Goal: Task Accomplishment & Management: Manage account settings

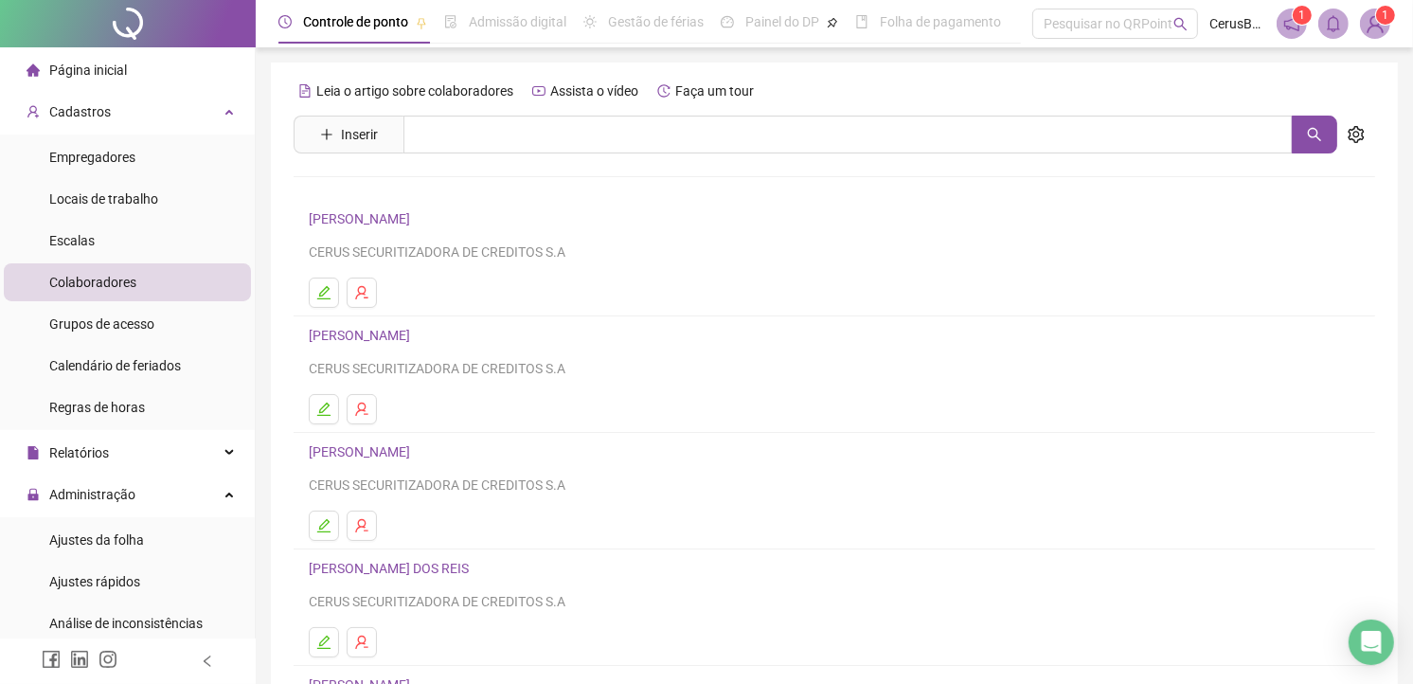
click at [123, 90] on ul "Página inicial Cadastros Empregadores Locais de trabalho Escalas Colaboradores …" at bounding box center [128, 640] width 256 height 1186
click at [125, 98] on div "Cadastros" at bounding box center [127, 112] width 247 height 38
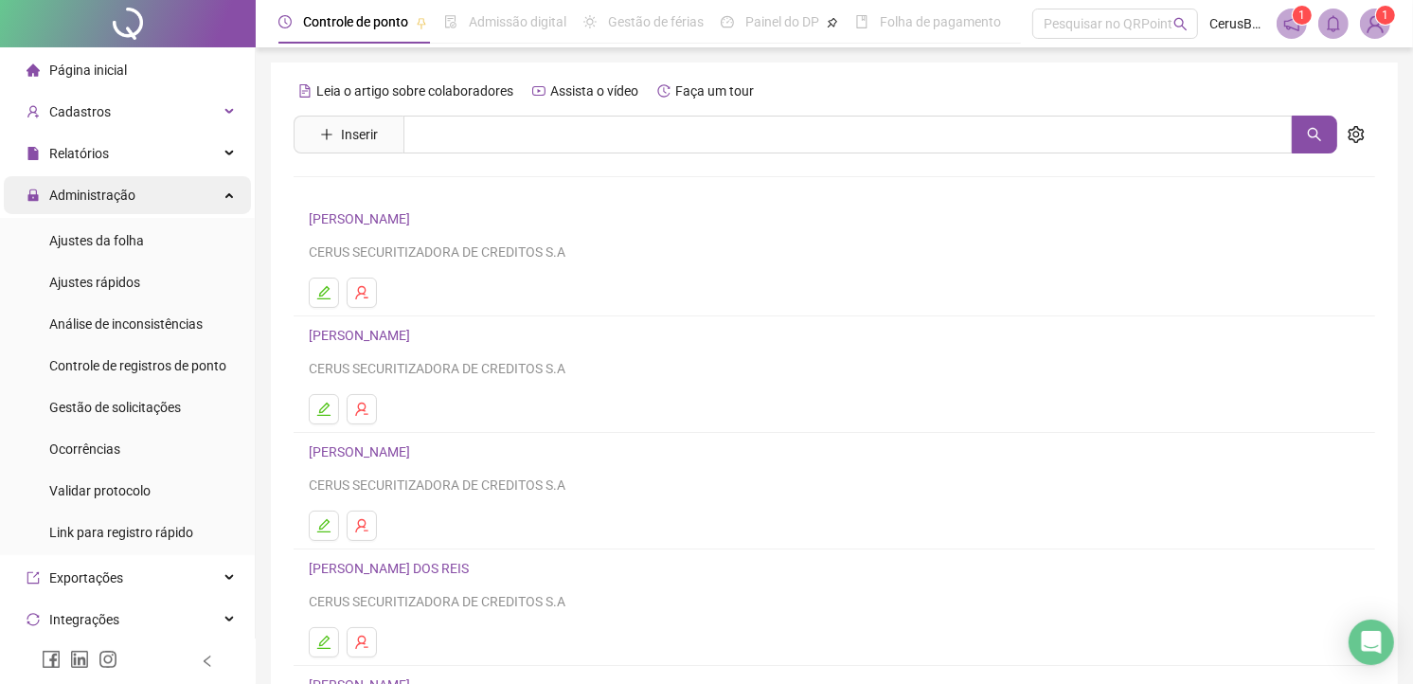
click at [115, 191] on span "Administração" at bounding box center [92, 194] width 86 height 15
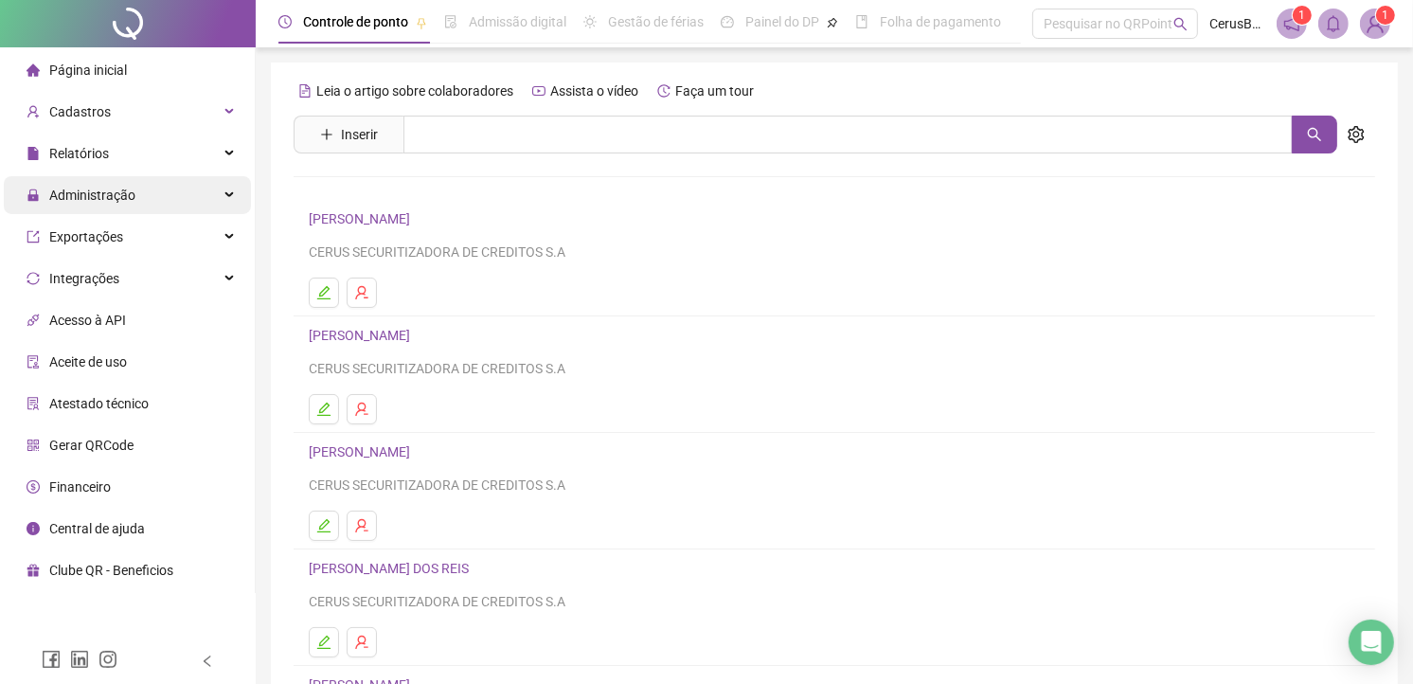
click at [115, 191] on span "Administração" at bounding box center [92, 194] width 86 height 15
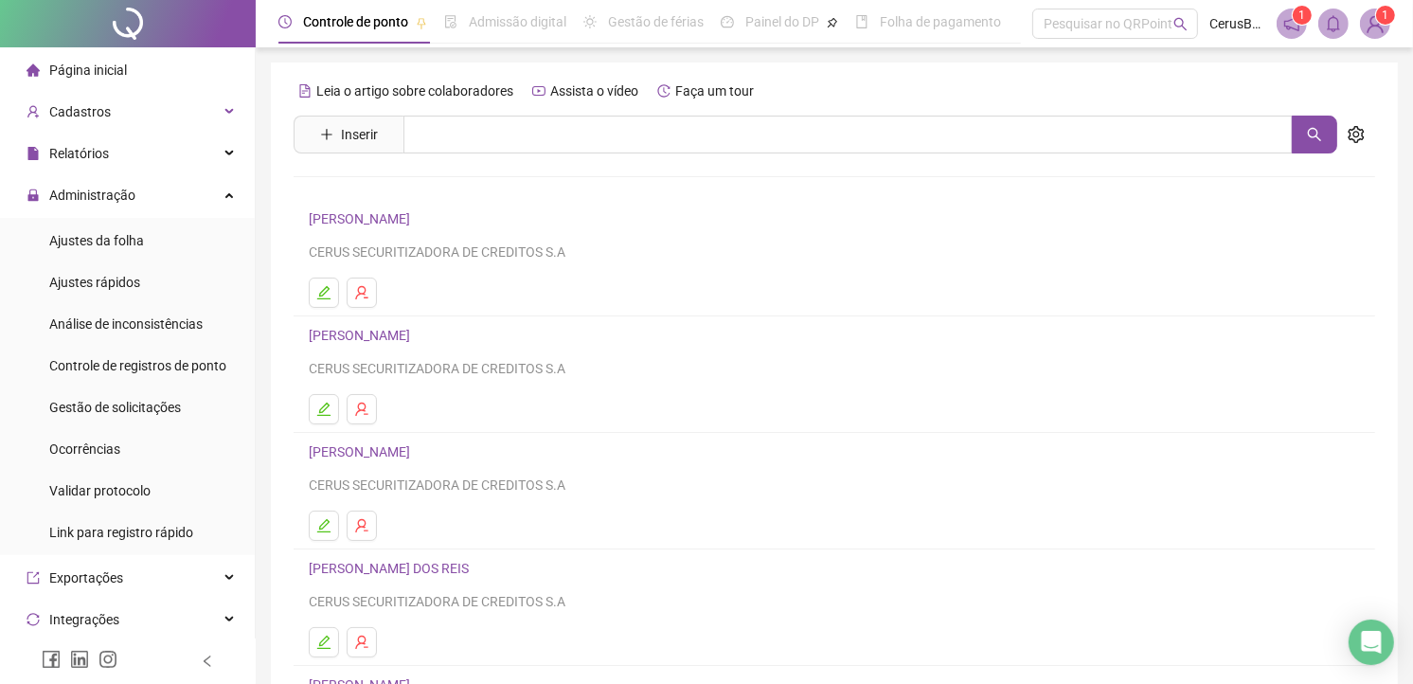
click at [112, 218] on ul "Ajustes da folha Ajustes rápidos Análise de inconsistências Controle de registr…" at bounding box center [127, 386] width 255 height 337
click at [109, 244] on span "Ajustes da folha" at bounding box center [96, 240] width 95 height 15
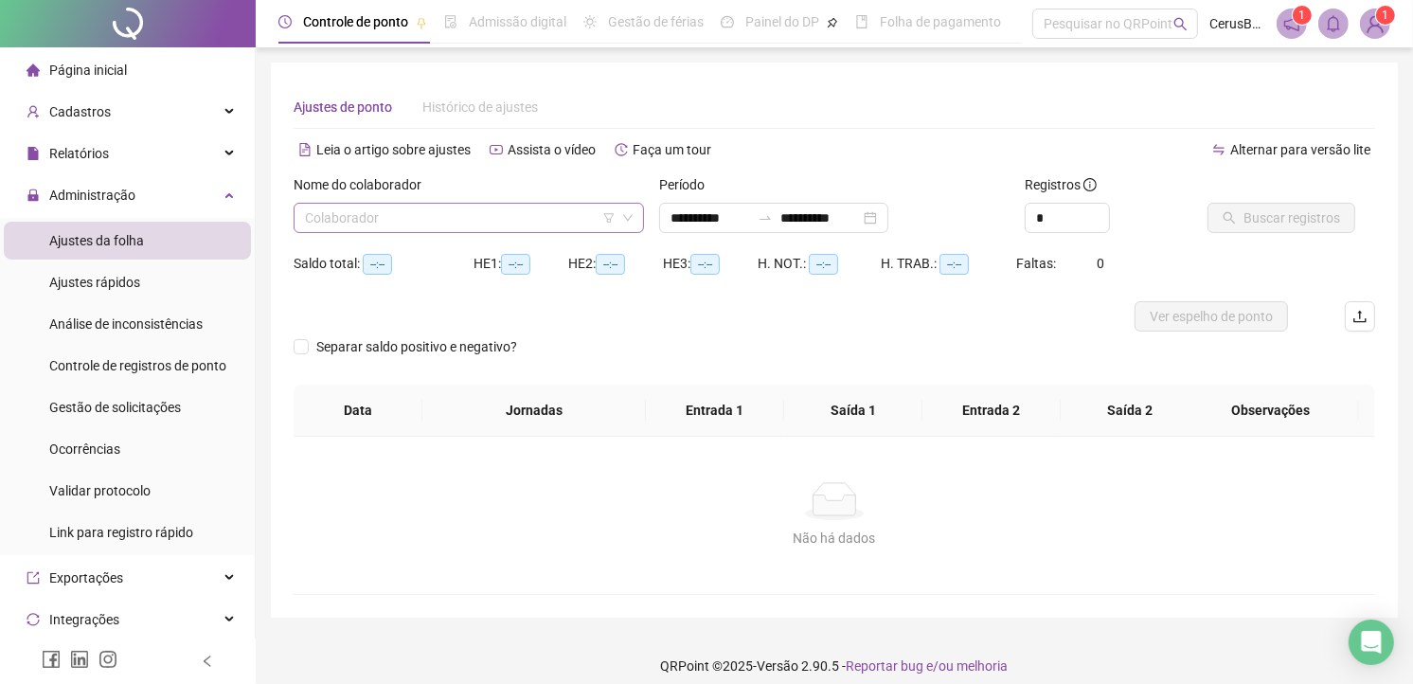
type input "**********"
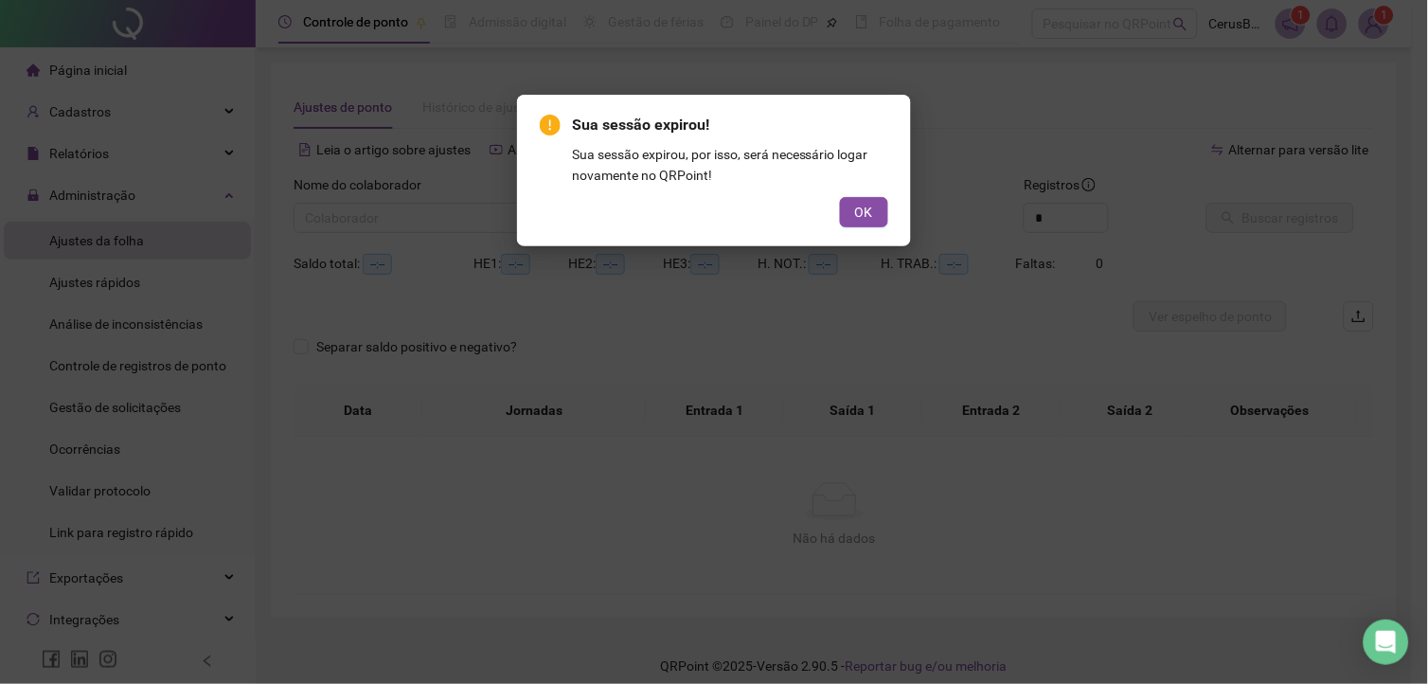
click at [858, 210] on span "OK" at bounding box center [864, 212] width 18 height 21
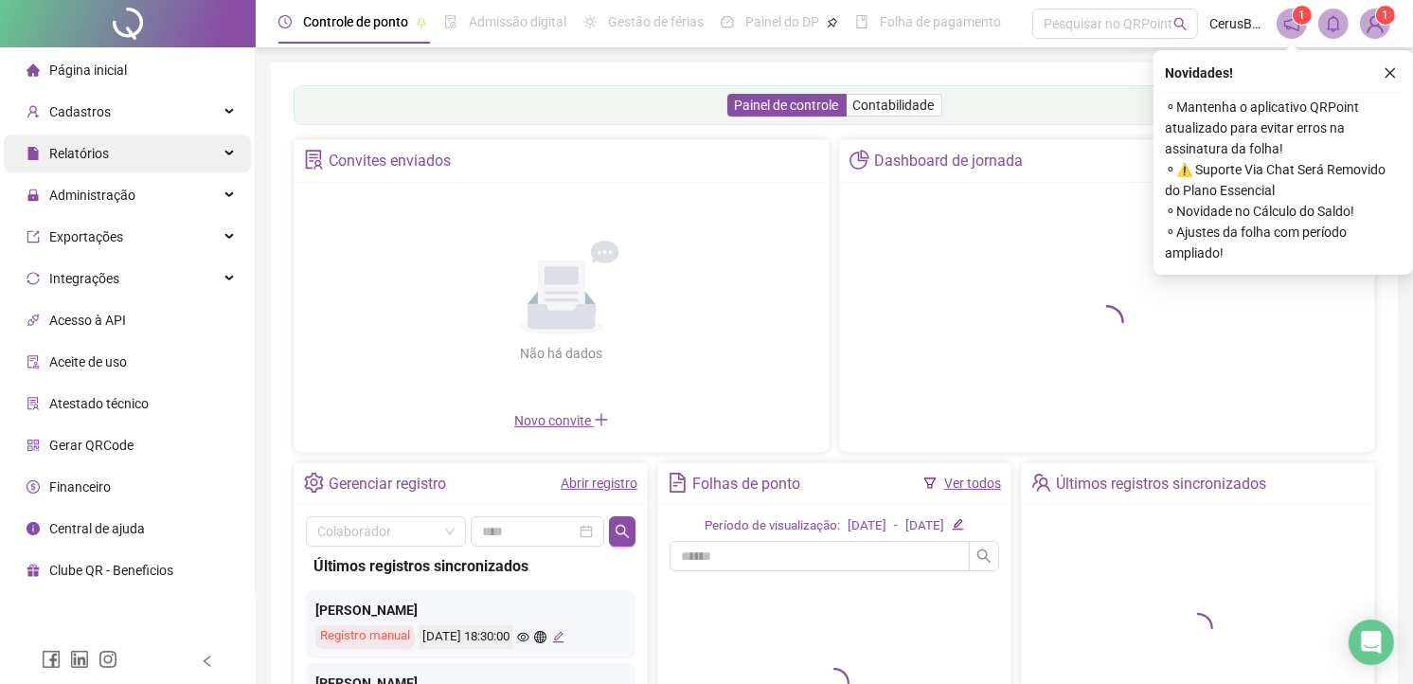
click at [95, 158] on span "Relatórios" at bounding box center [79, 153] width 60 height 15
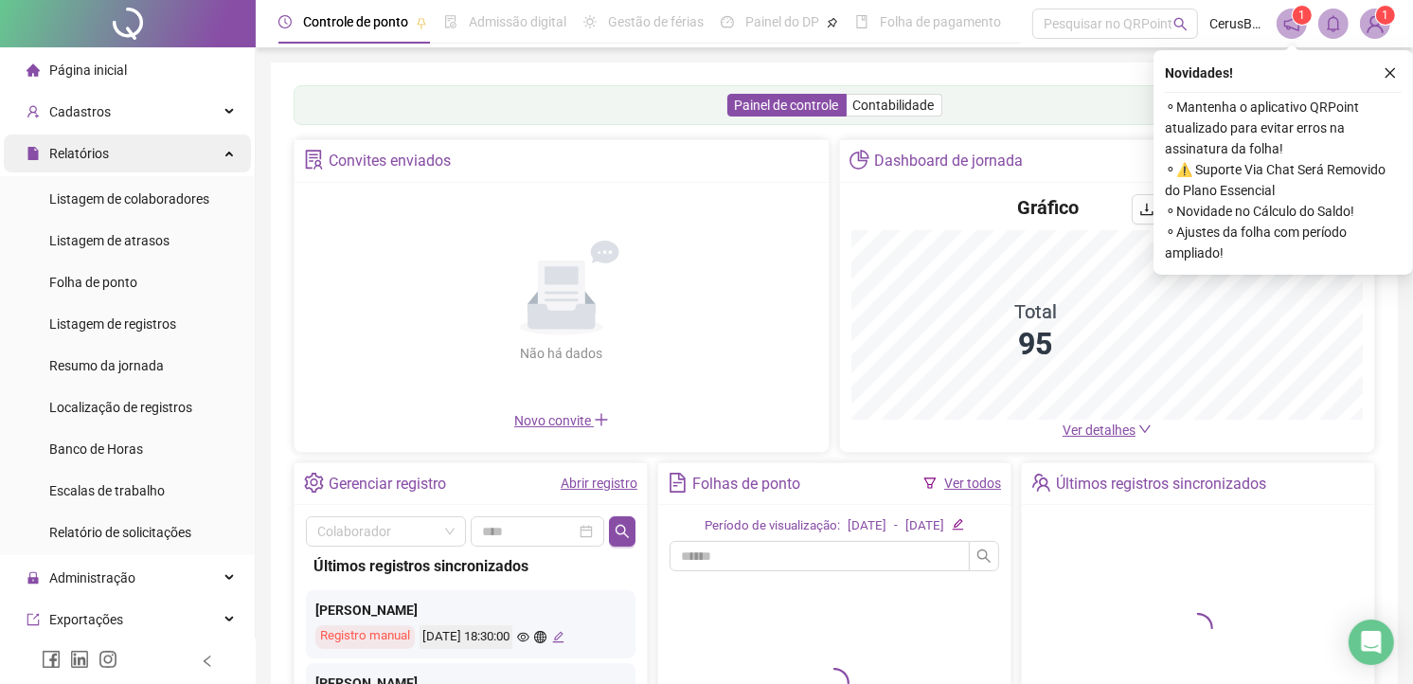
click at [124, 161] on div "Relatórios" at bounding box center [127, 153] width 247 height 38
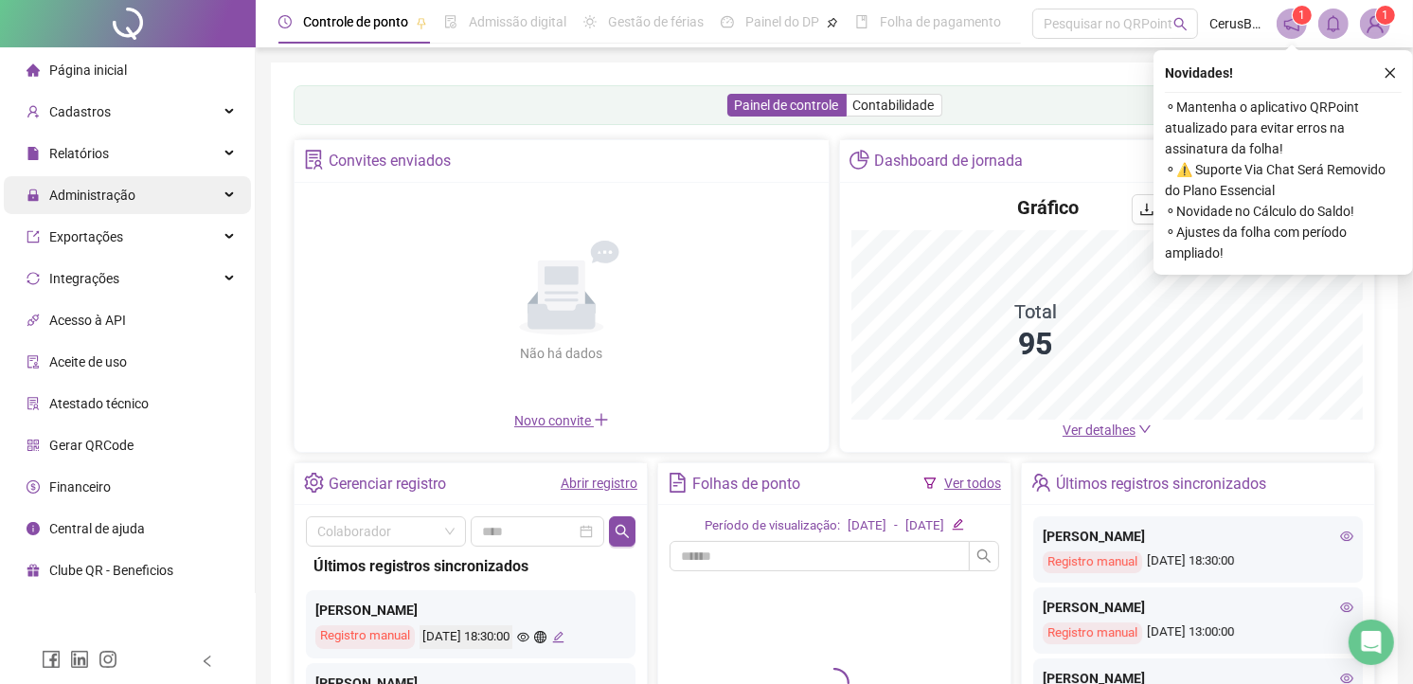
click at [117, 205] on span "Administração" at bounding box center [81, 195] width 109 height 38
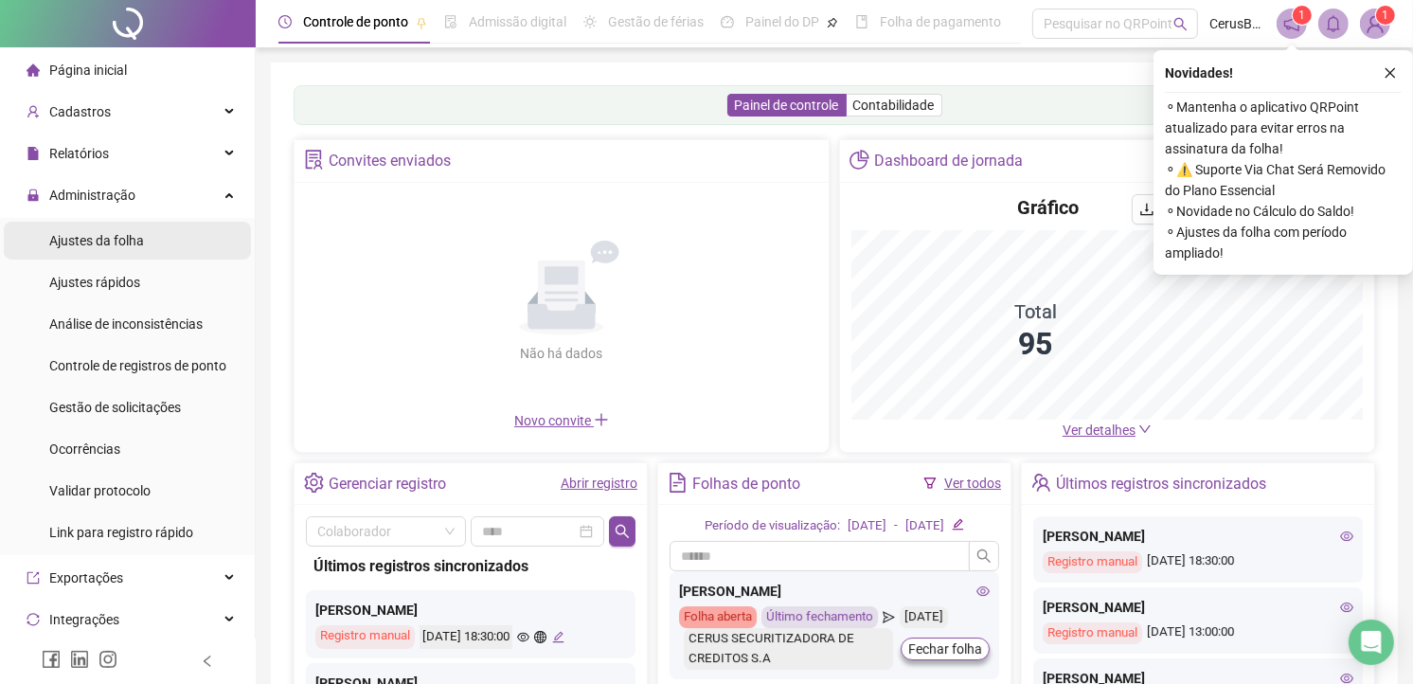
click at [134, 244] on span "Ajustes da folha" at bounding box center [96, 240] width 95 height 15
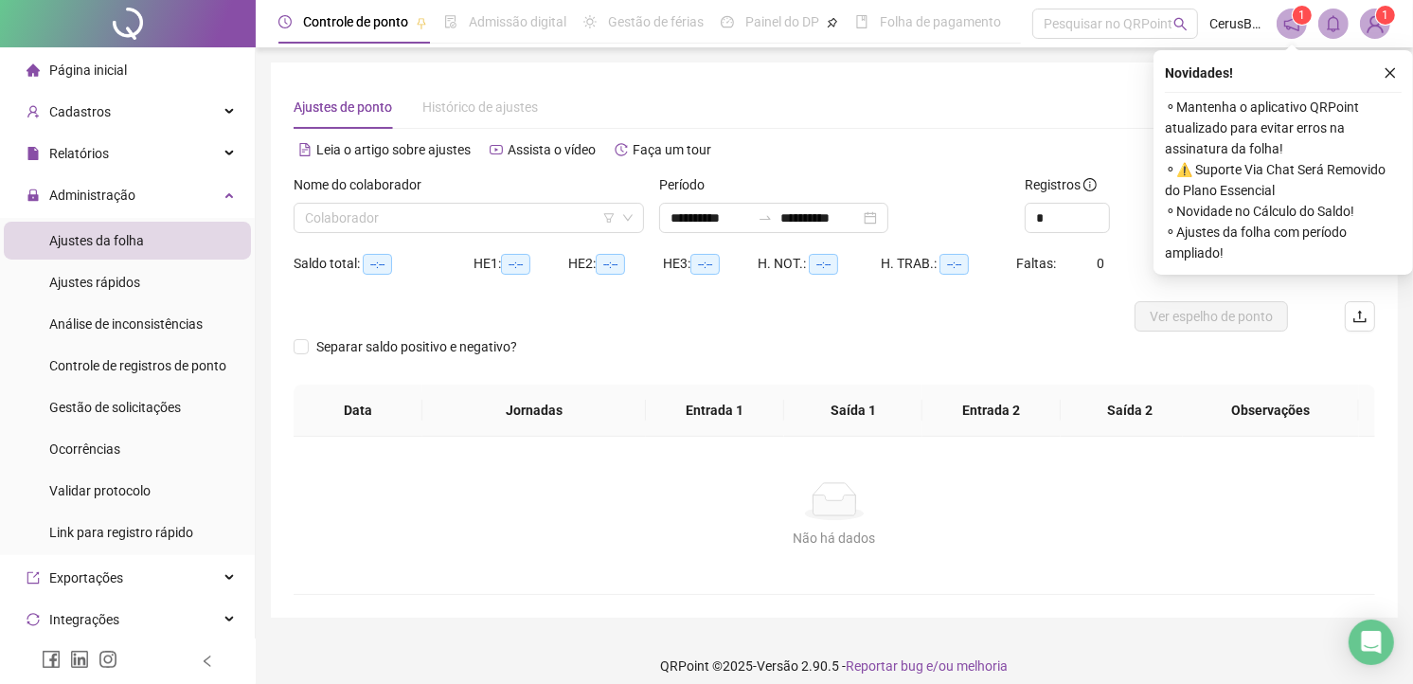
type input "**********"
click at [428, 225] on input "search" at bounding box center [460, 218] width 311 height 28
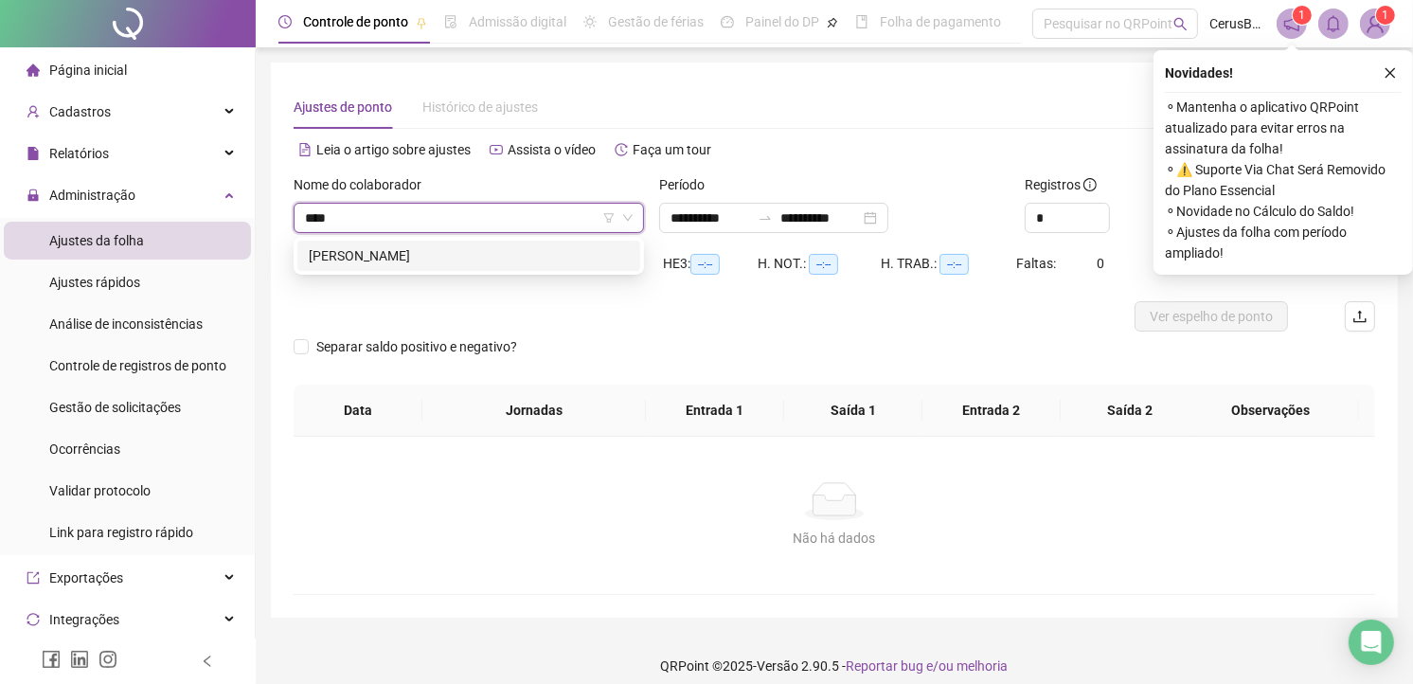
type input "****"
click at [414, 276] on div "Saldo total: --:--" at bounding box center [384, 263] width 180 height 30
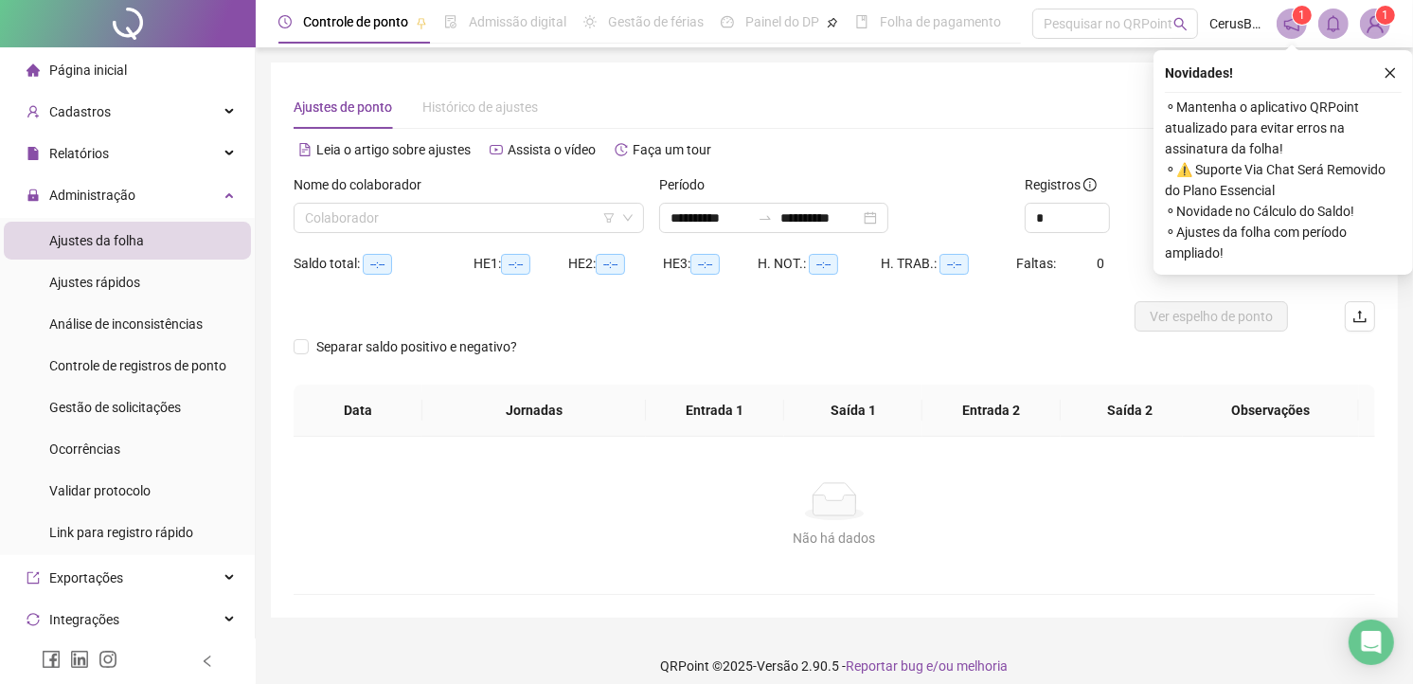
click at [438, 234] on div "Nome do colaborador Colaborador" at bounding box center [469, 211] width 366 height 74
click at [438, 223] on input "search" at bounding box center [460, 218] width 311 height 28
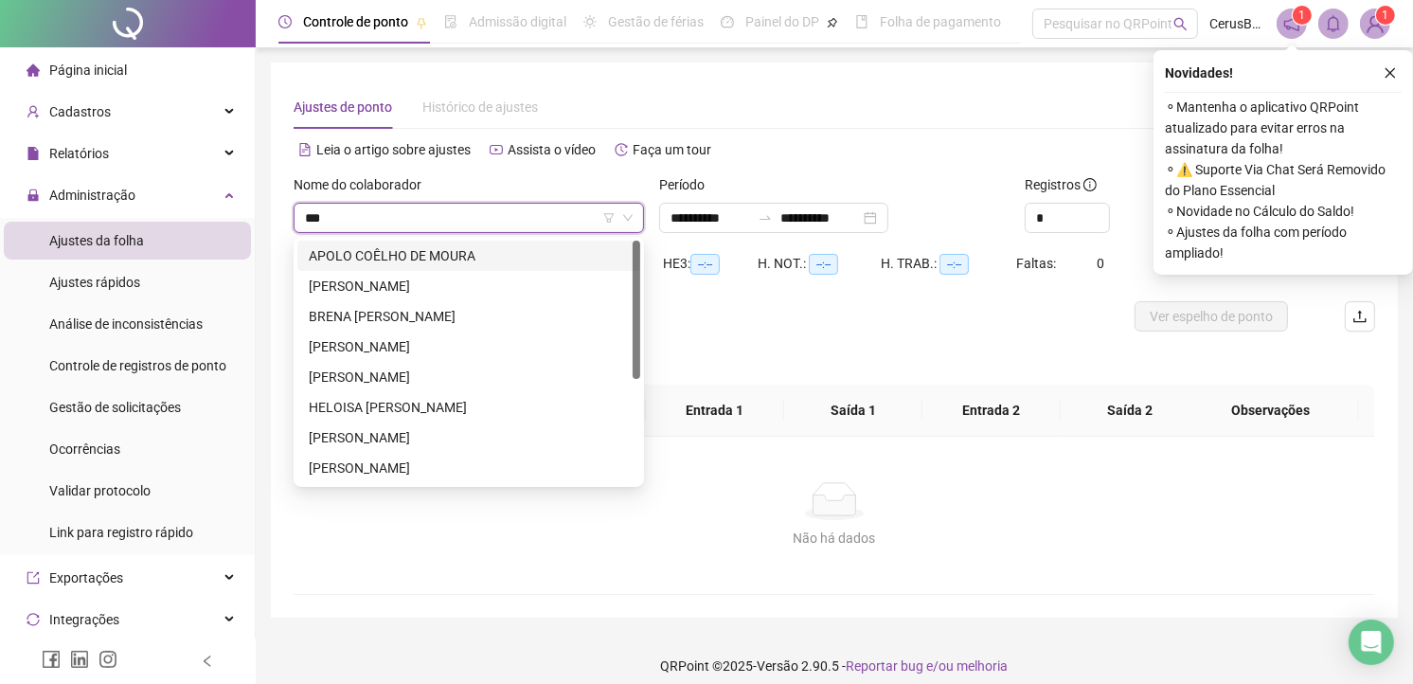
type input "****"
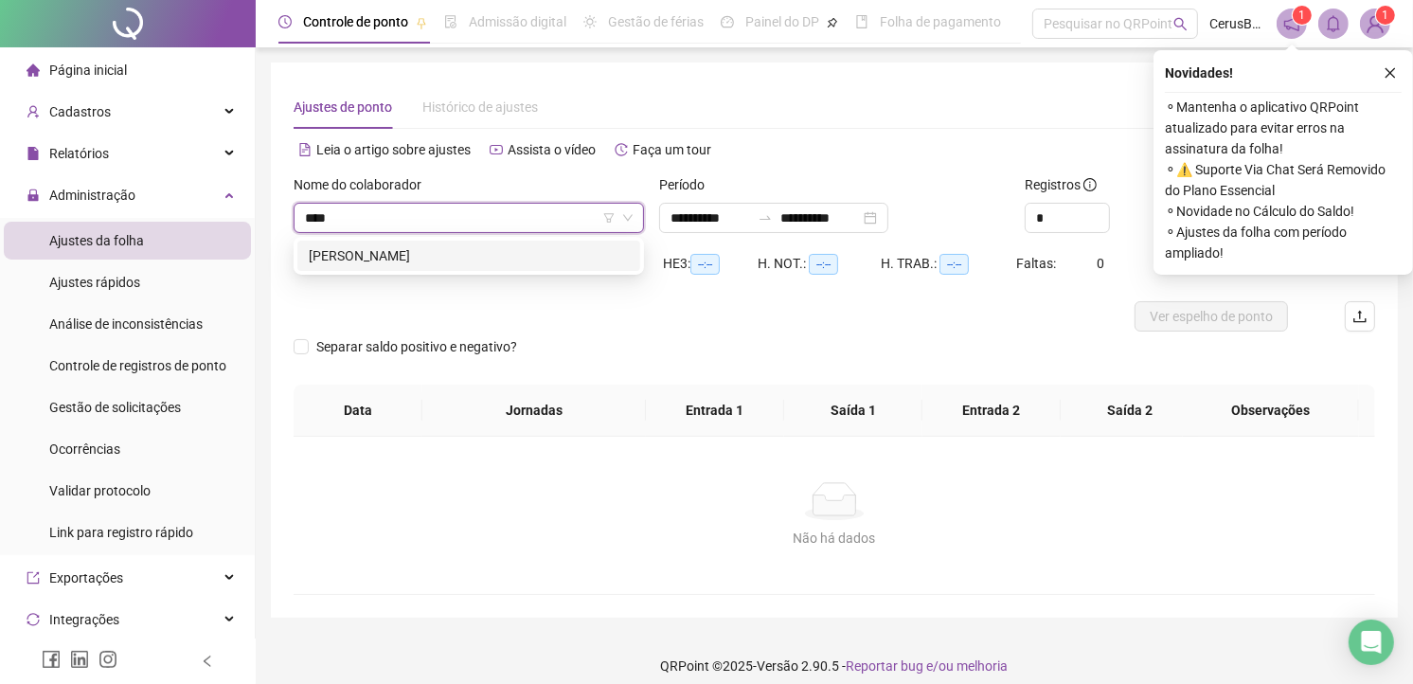
click at [434, 257] on div "LORRANA ROSA DE SOUZA PRATES" at bounding box center [469, 255] width 320 height 21
click at [1387, 67] on icon "close" at bounding box center [1389, 72] width 13 height 13
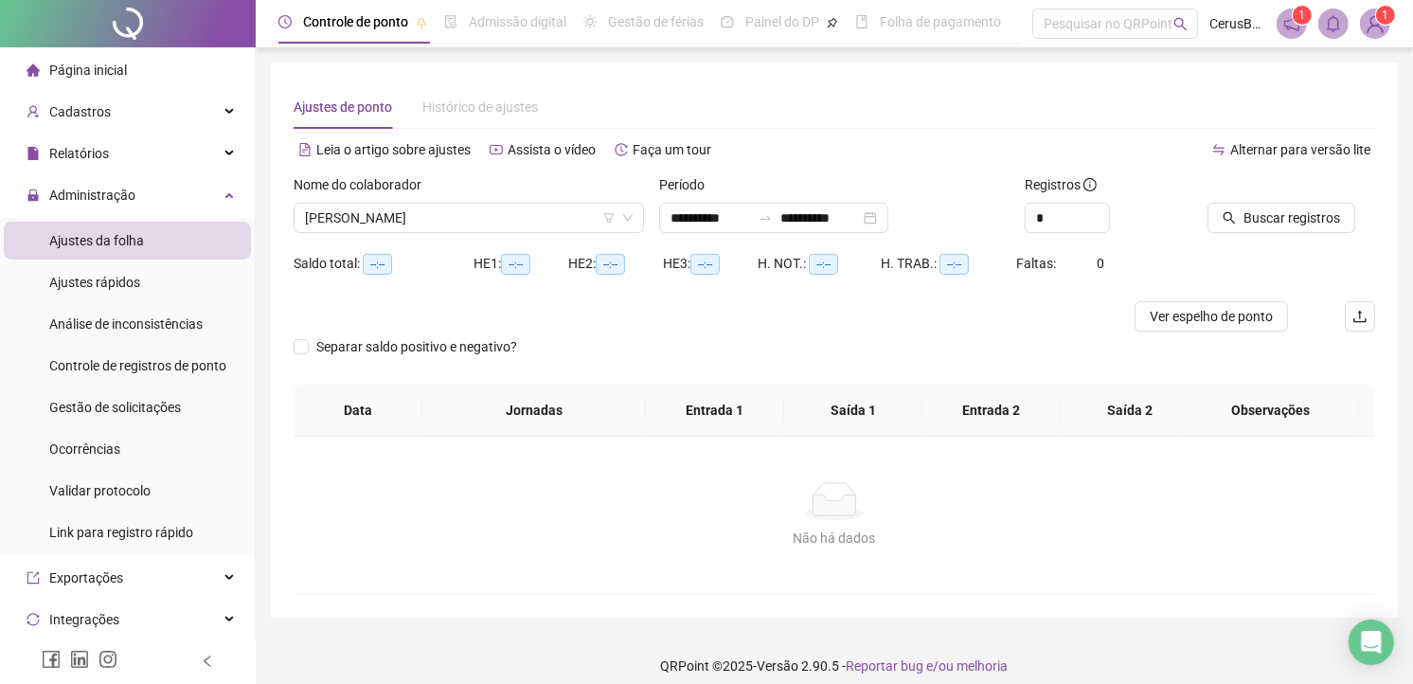
click at [1246, 234] on div "Buscar registros" at bounding box center [1291, 211] width 183 height 74
click at [1248, 223] on span "Buscar registros" at bounding box center [1291, 217] width 97 height 21
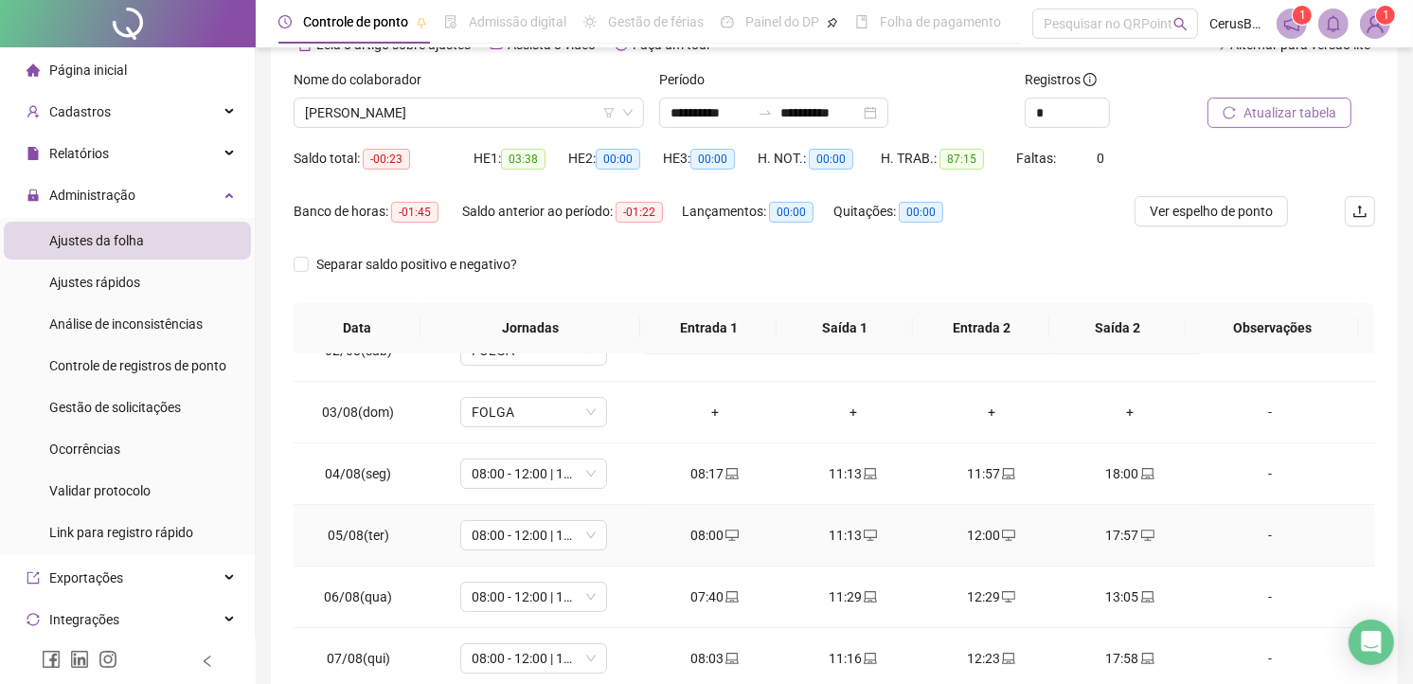
scroll to position [105, 0]
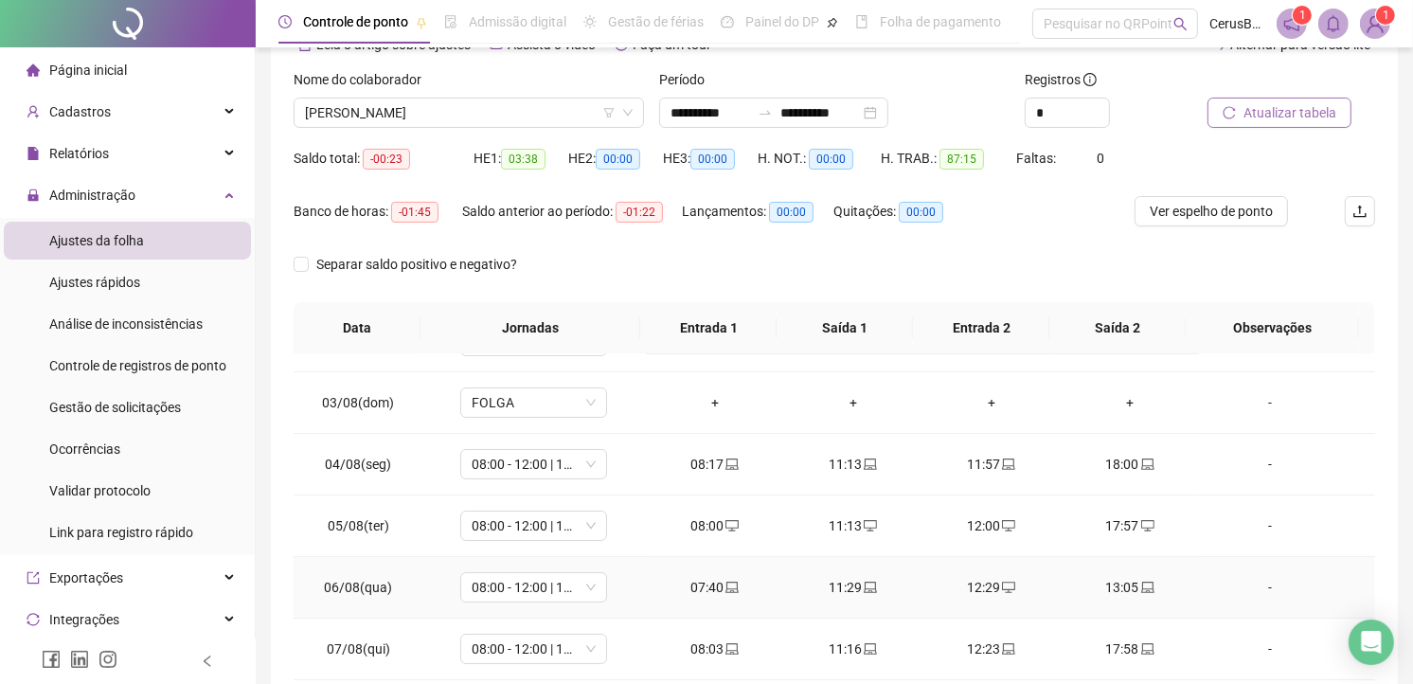
click at [1111, 582] on div "13:05" at bounding box center [1130, 587] width 108 height 21
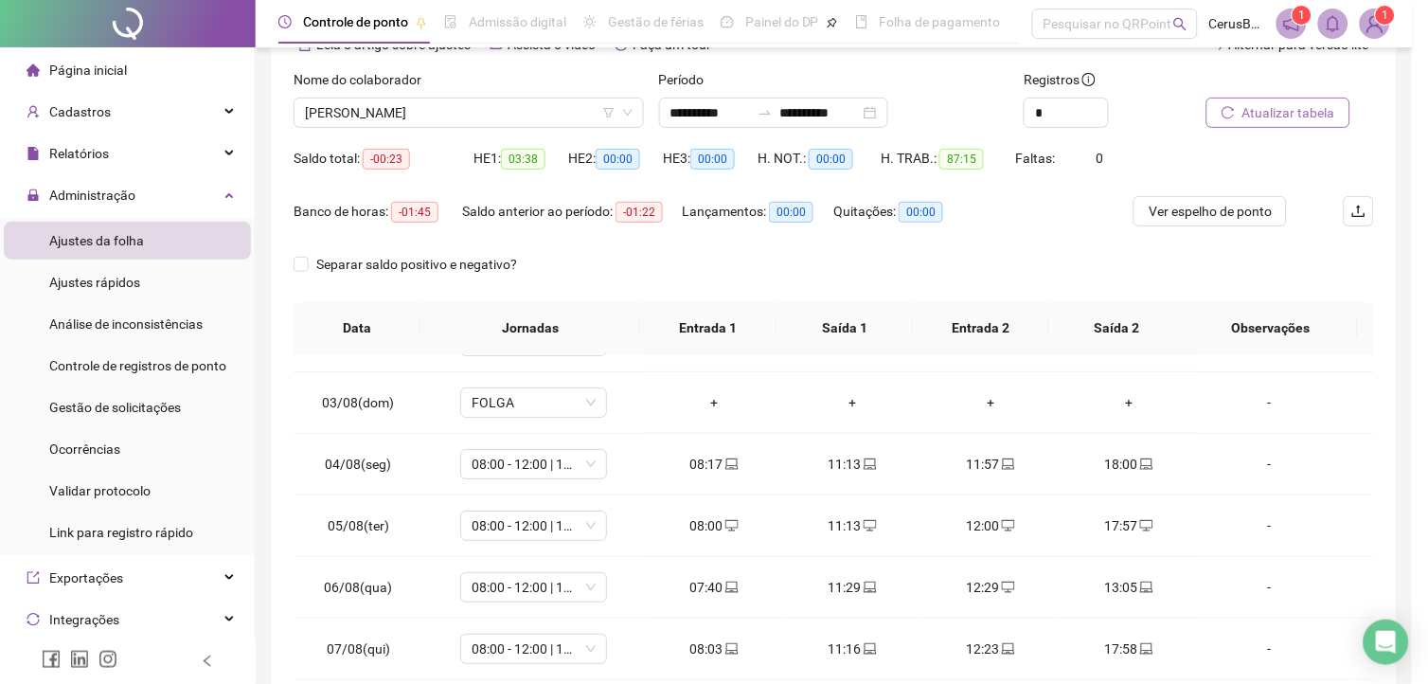
type input "**********"
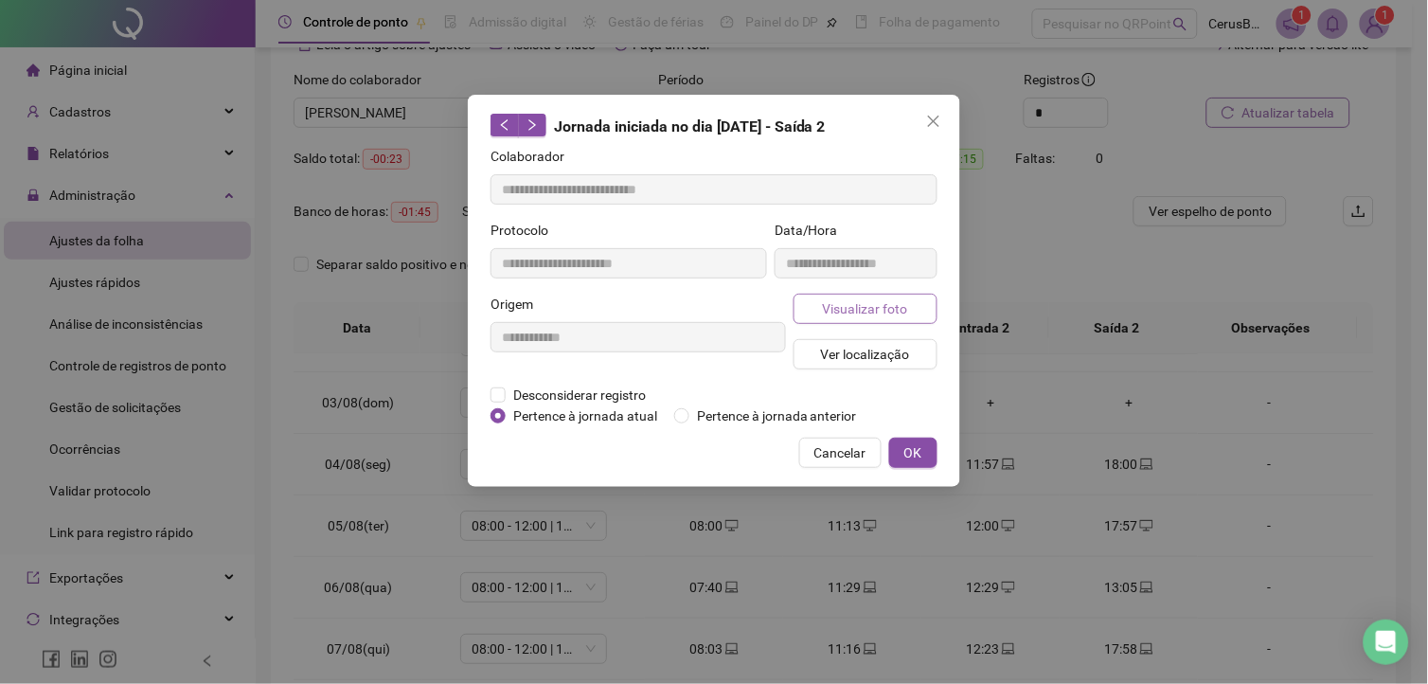
click at [845, 316] on span "Visualizar foto" at bounding box center [865, 308] width 85 height 21
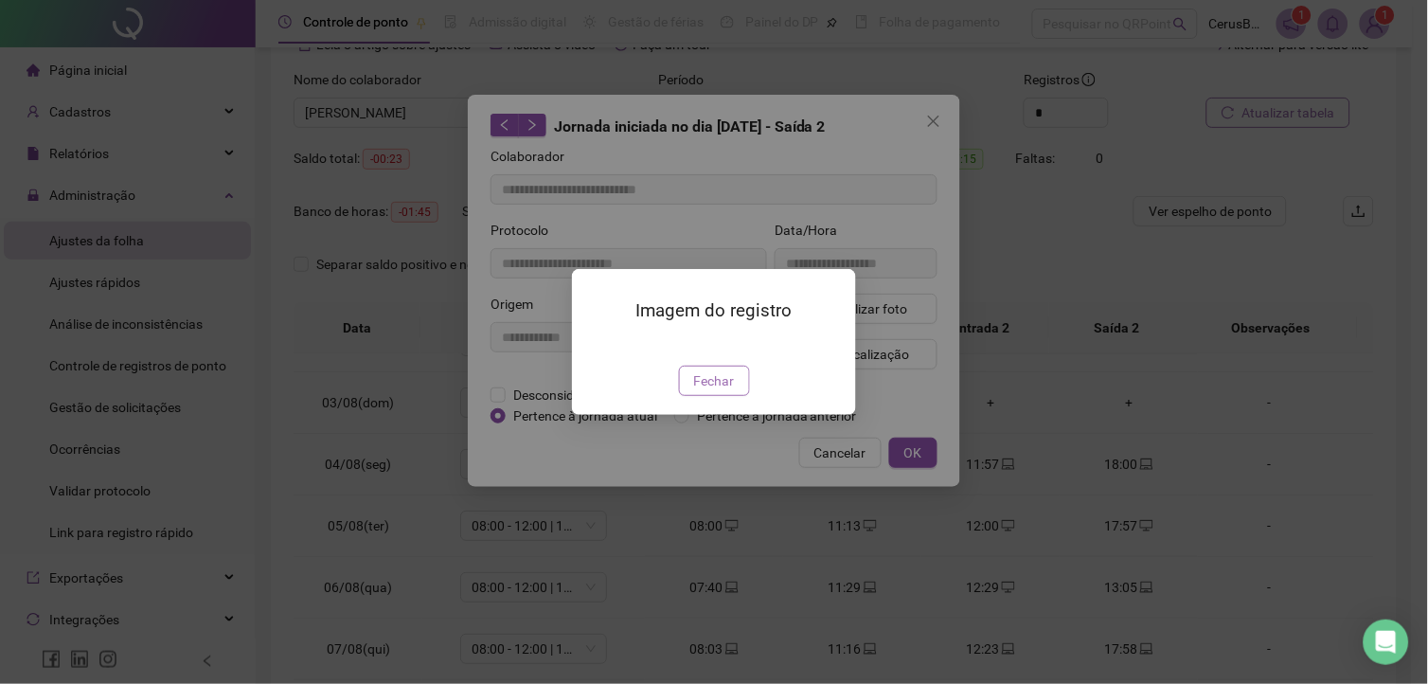
click at [718, 391] on span "Fechar" at bounding box center [714, 380] width 41 height 21
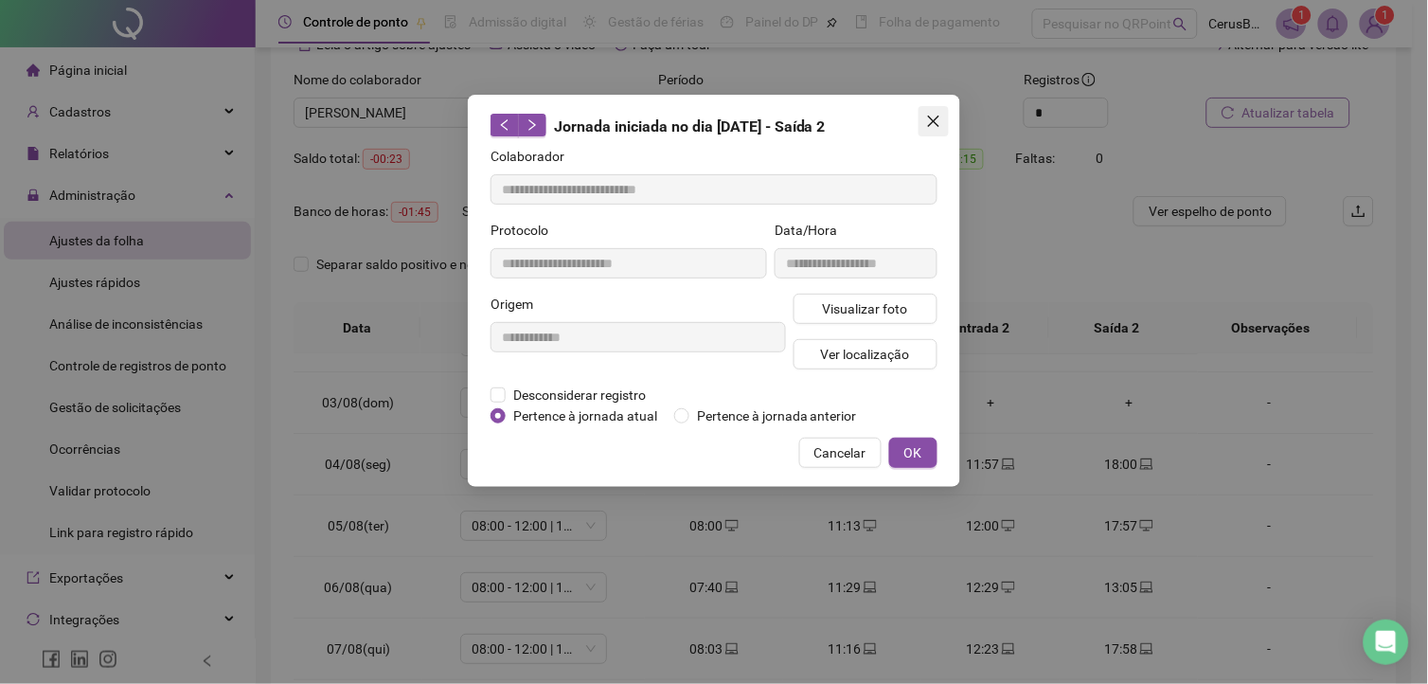
click at [935, 121] on icon "close" at bounding box center [933, 121] width 11 height 11
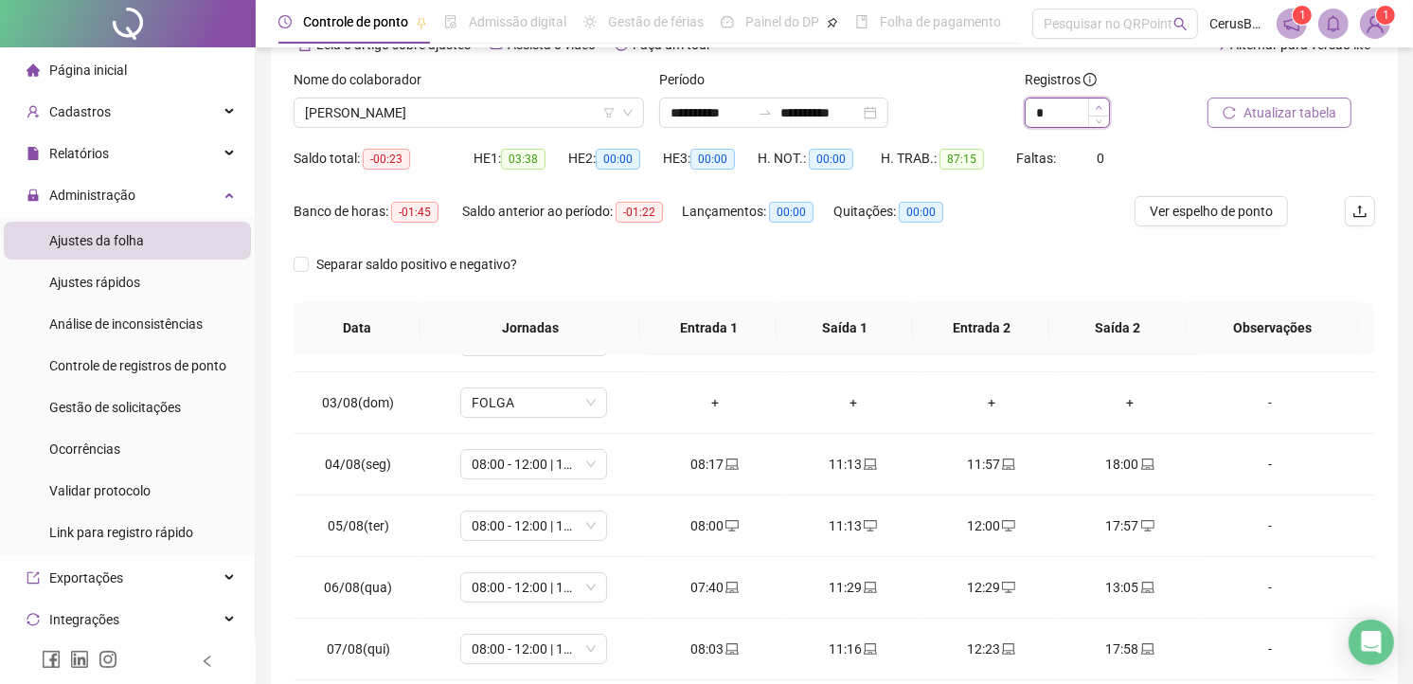
click at [1096, 109] on icon "up" at bounding box center [1099, 107] width 7 height 7
type input "*"
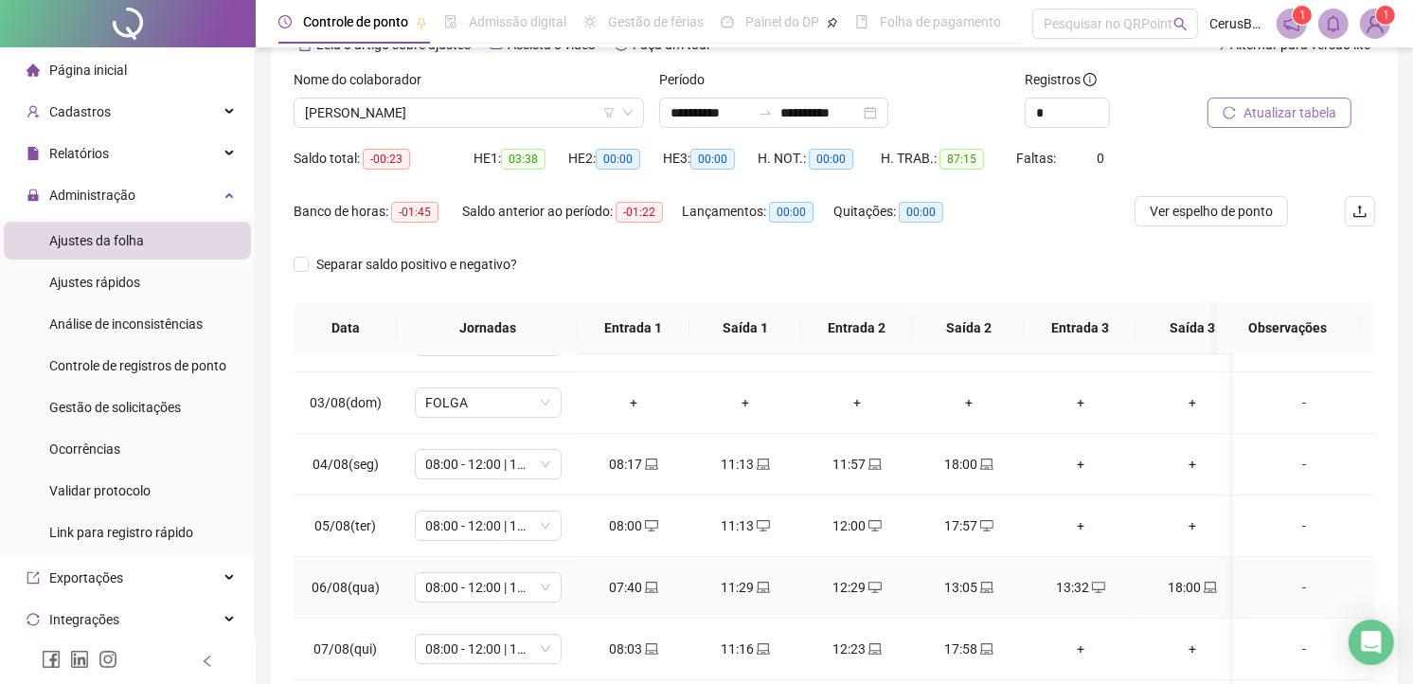
click at [967, 584] on div "13:05" at bounding box center [968, 587] width 81 height 21
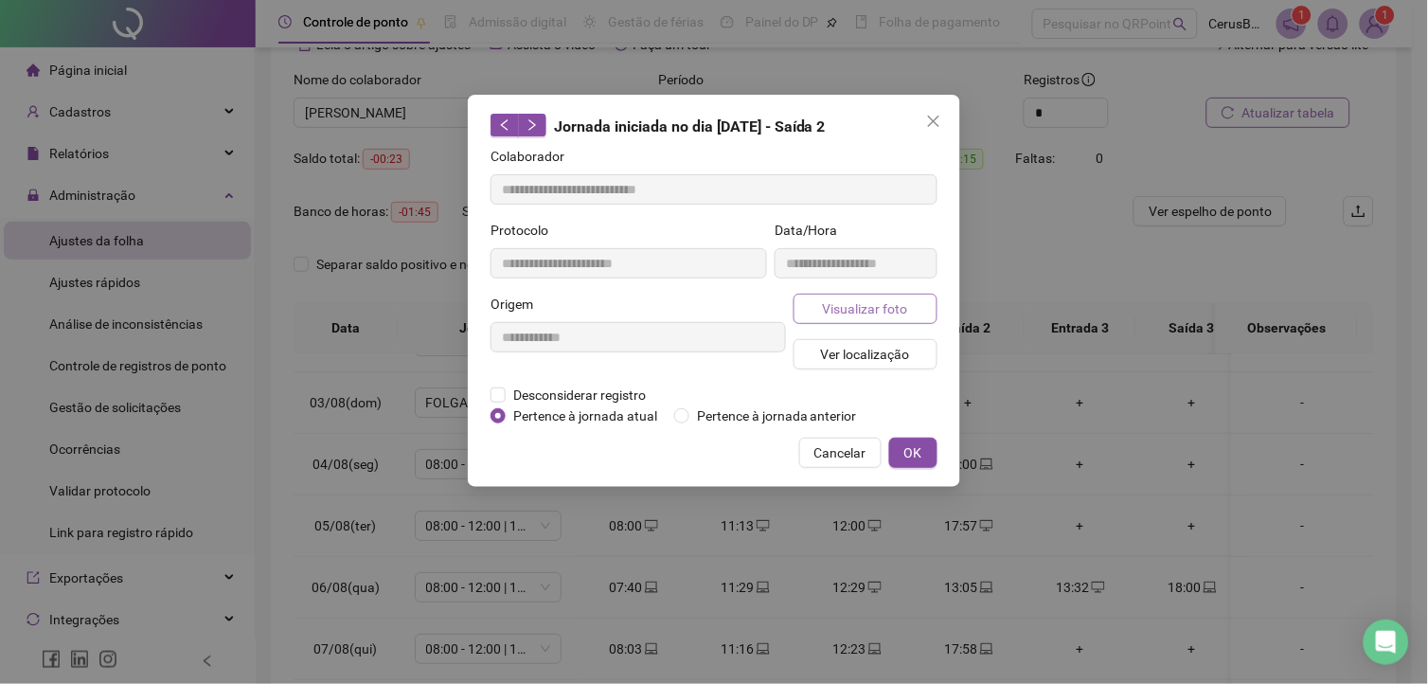
click at [890, 296] on button "Visualizar foto" at bounding box center [866, 309] width 144 height 30
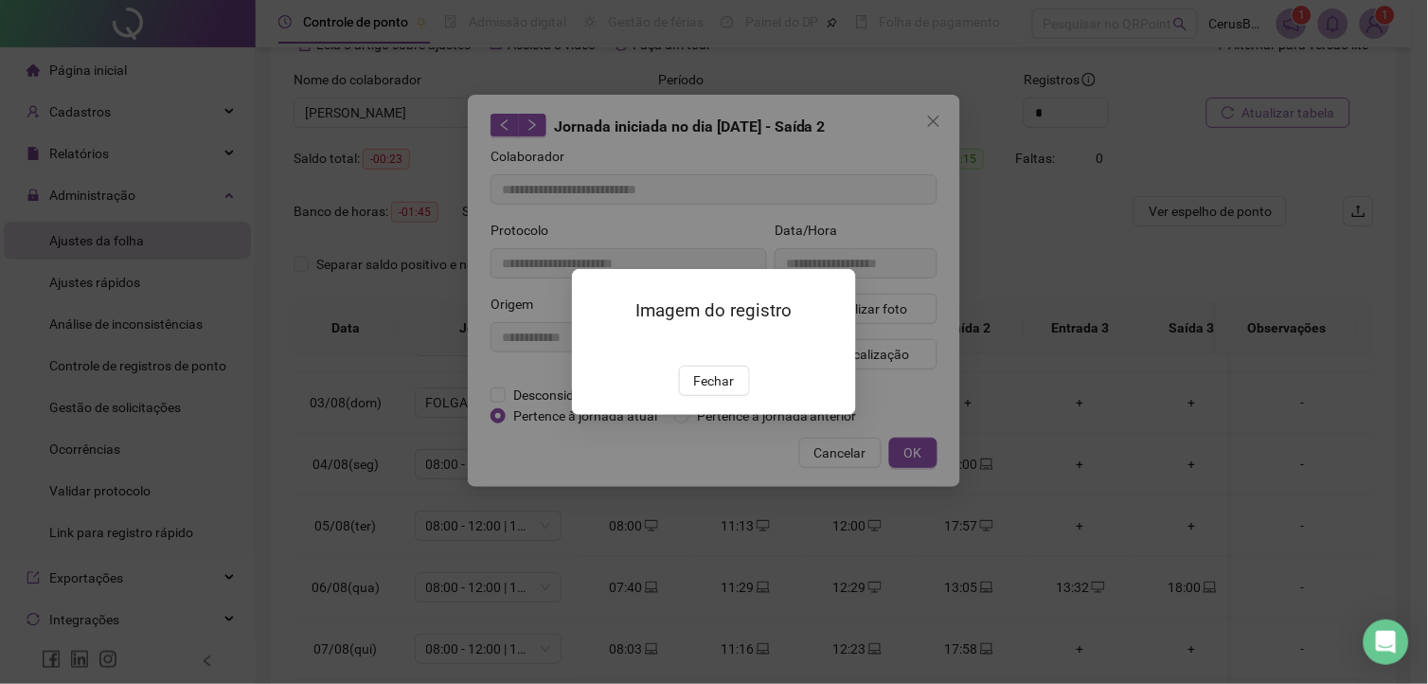
click at [959, 545] on div "Imagem do registro Fechar" at bounding box center [714, 342] width 1428 height 684
click at [705, 391] on span "Fechar" at bounding box center [714, 380] width 41 height 21
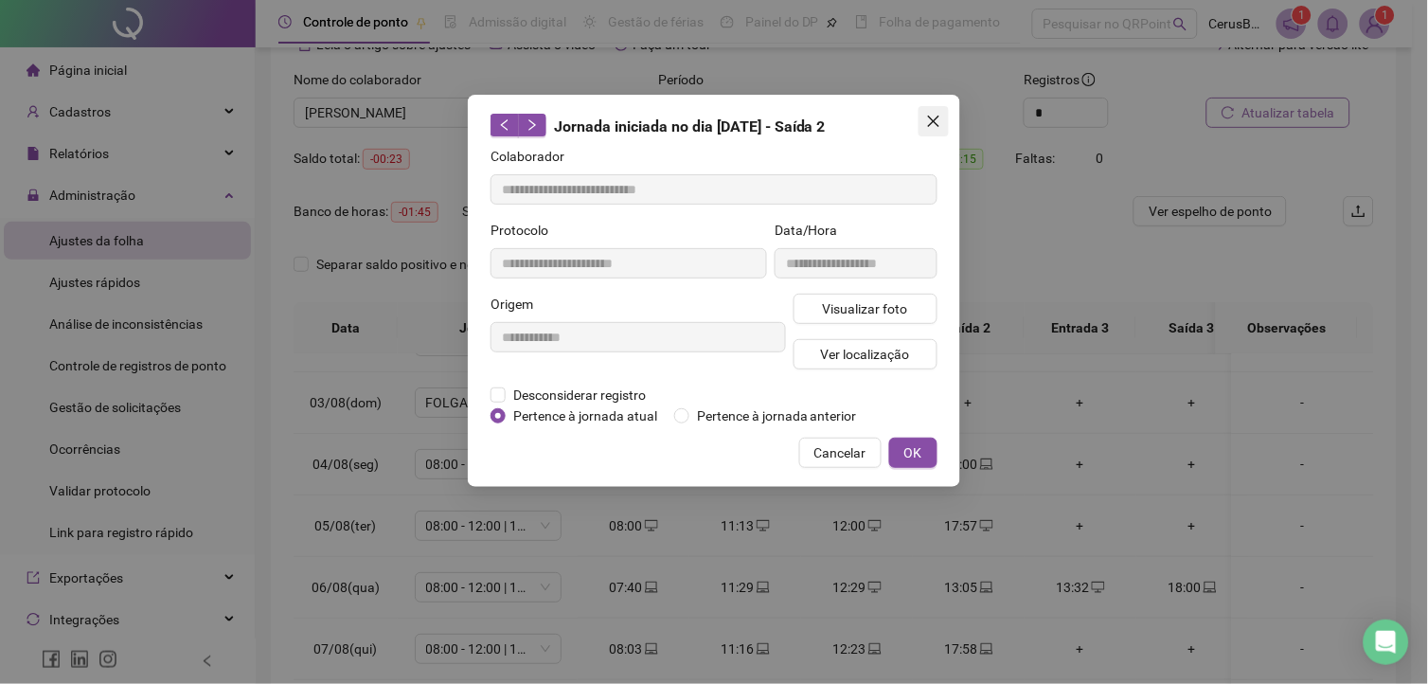
click at [926, 118] on icon "close" at bounding box center [933, 121] width 15 height 15
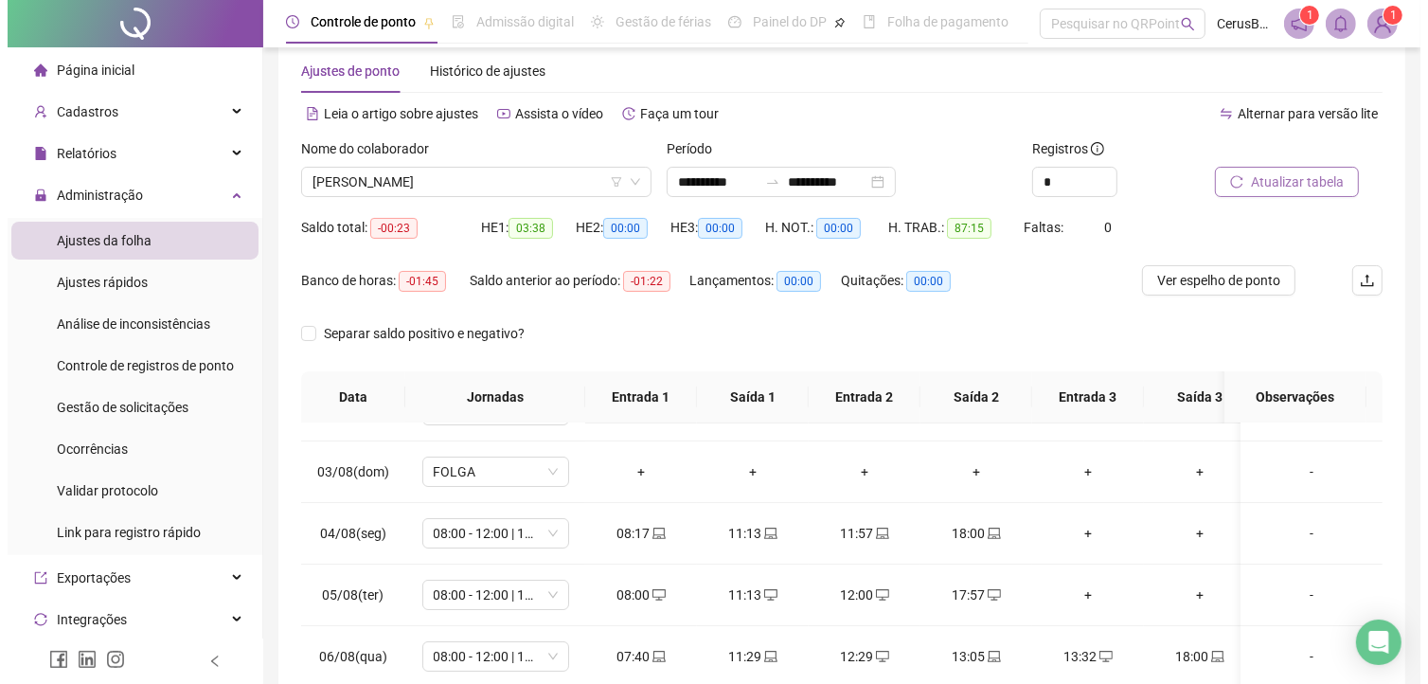
scroll to position [0, 0]
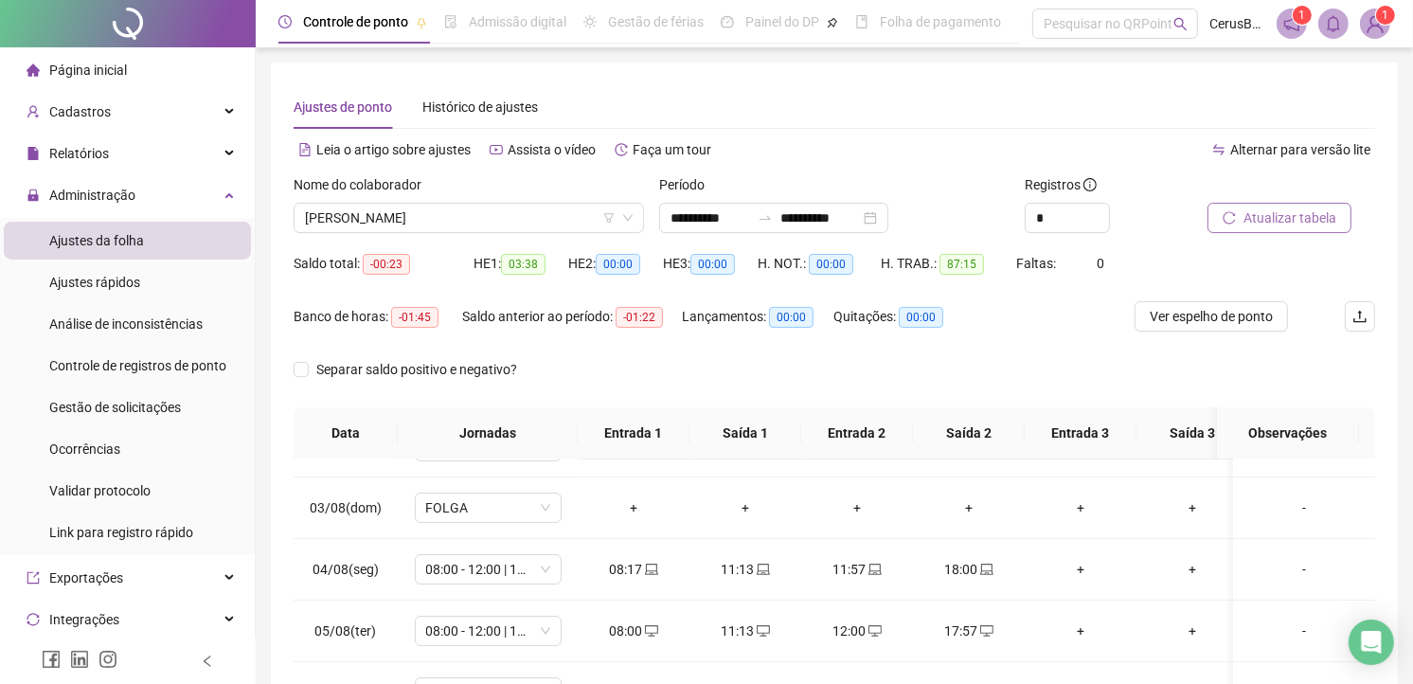
click at [1378, 17] on sup "1" at bounding box center [1385, 15] width 19 height 19
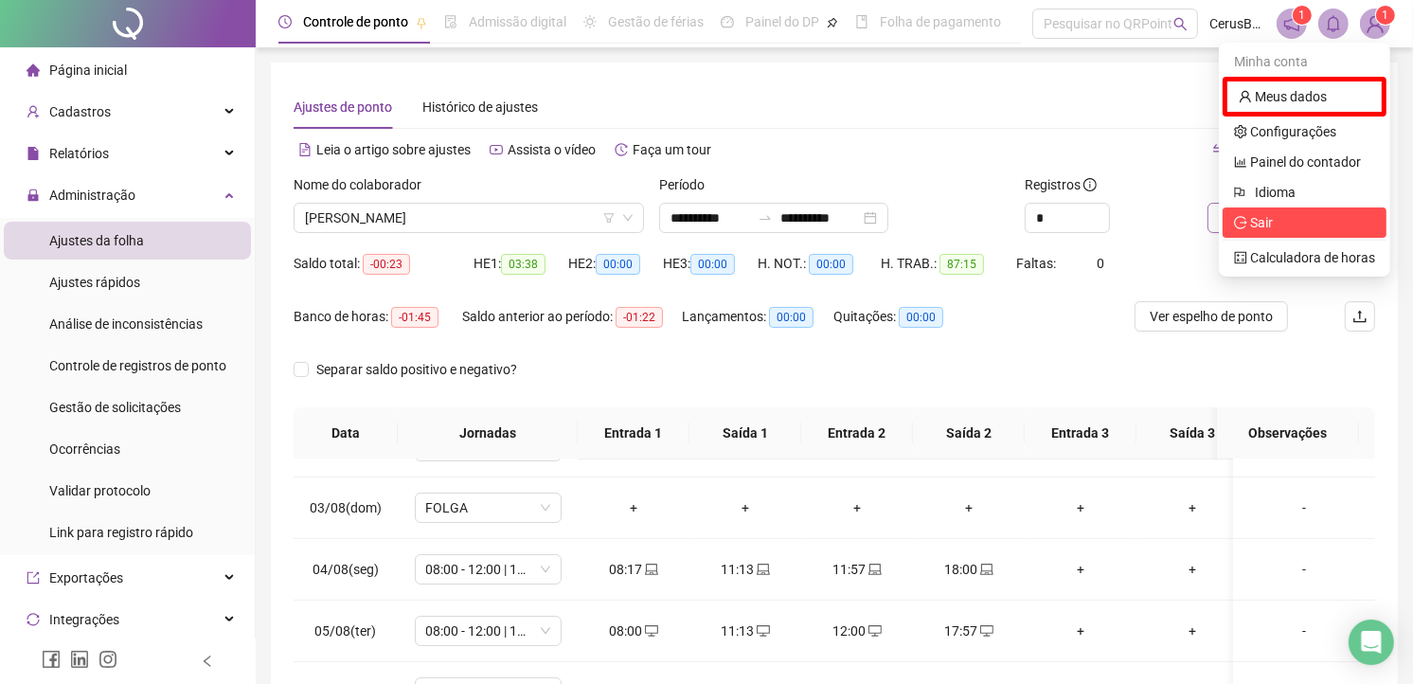
click at [1244, 228] on icon "logout" at bounding box center [1240, 222] width 13 height 13
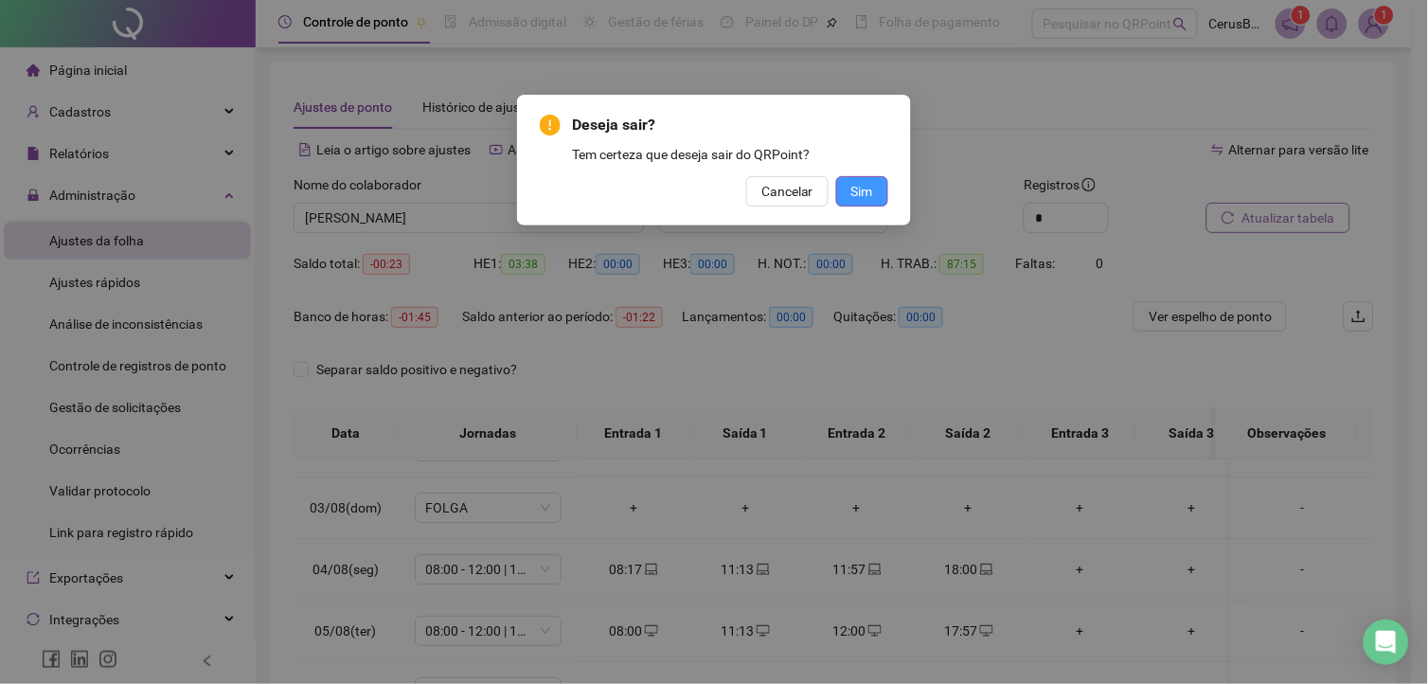
click at [863, 196] on span "Sim" at bounding box center [862, 191] width 22 height 21
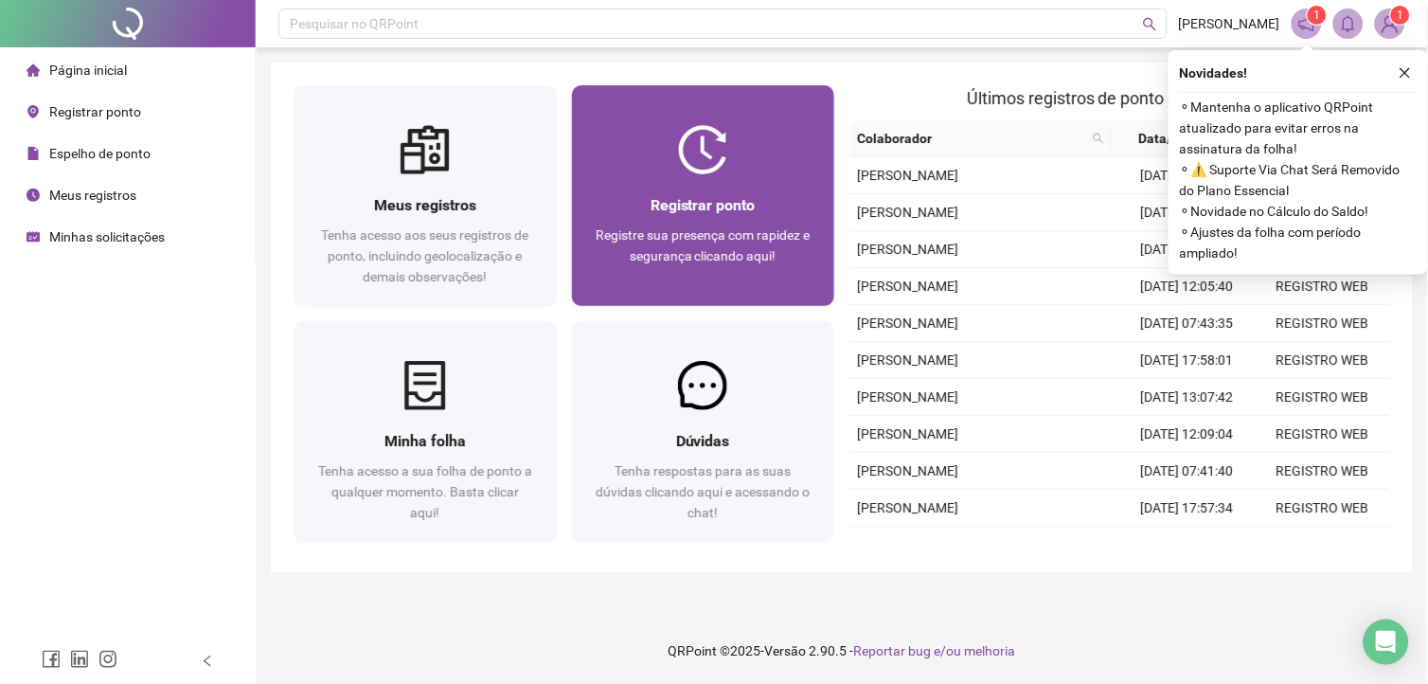
click at [636, 212] on div "Registrar ponto" at bounding box center [704, 205] width 218 height 24
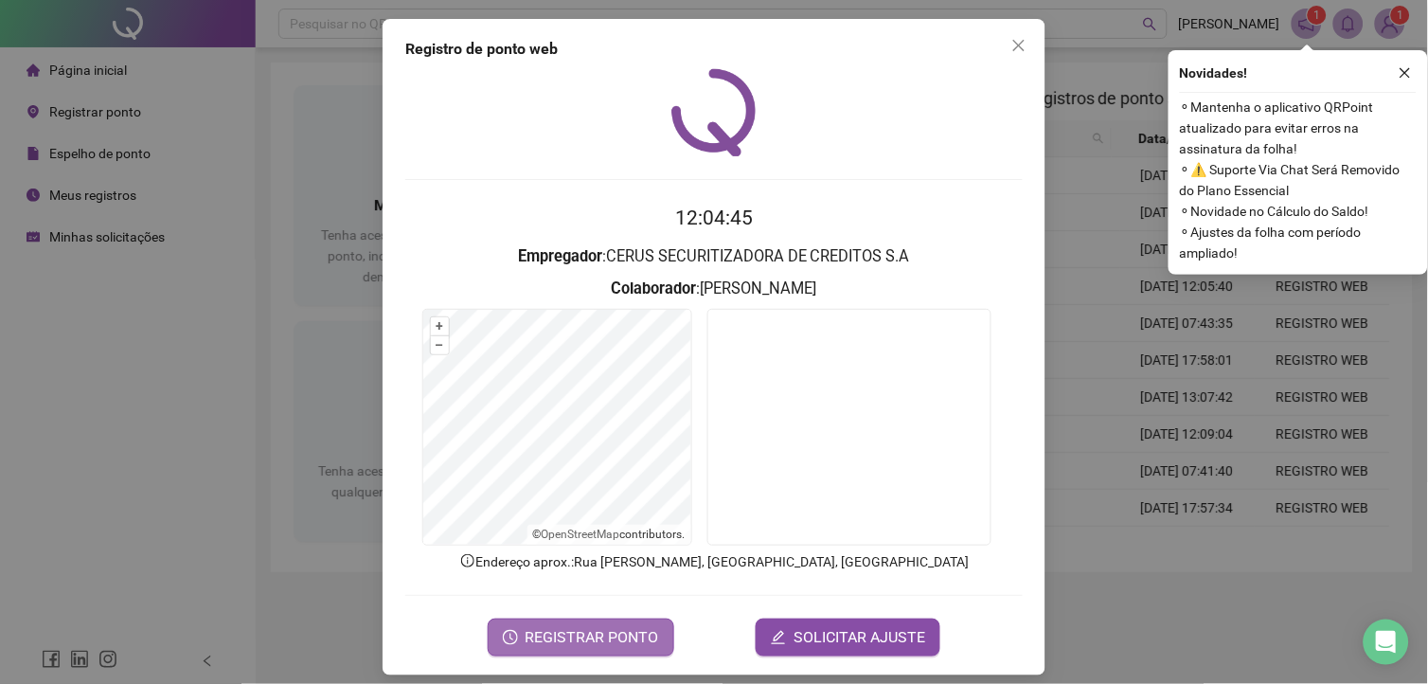
click at [581, 629] on span "REGISTRAR PONTO" at bounding box center [593, 637] width 134 height 23
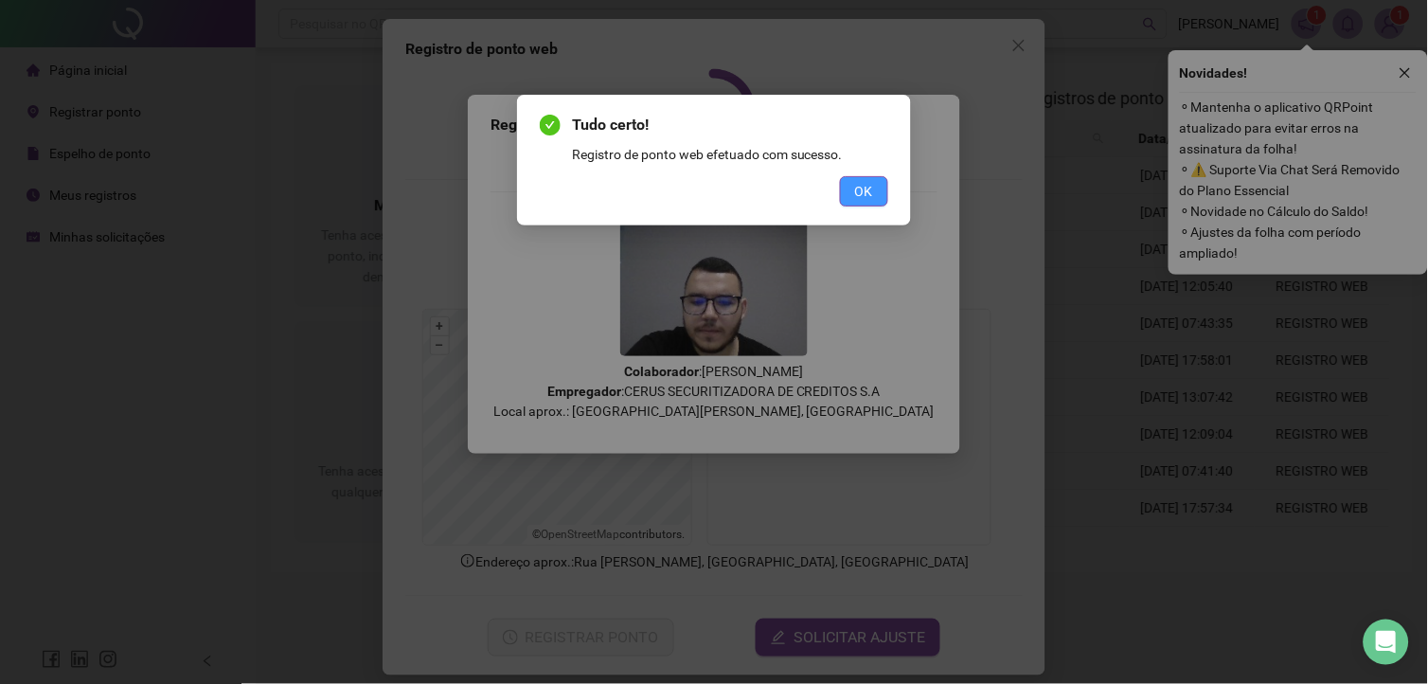
click at [848, 180] on button "OK" at bounding box center [864, 191] width 48 height 30
